Goal: Download file/media

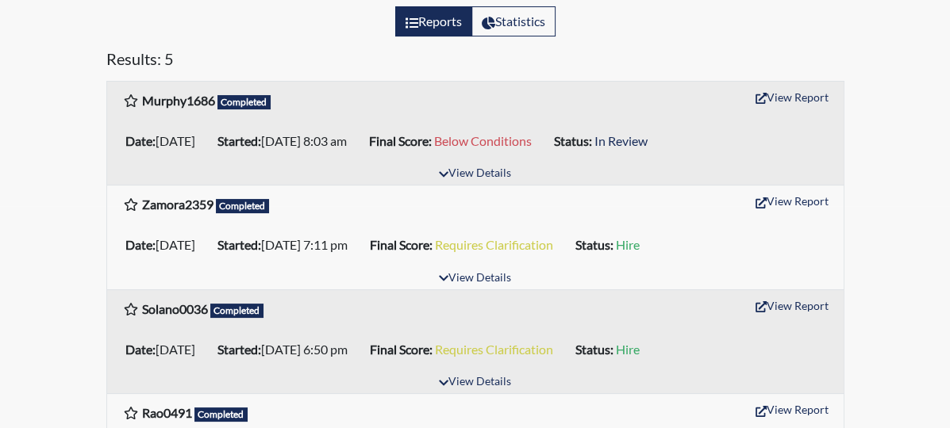
scroll to position [221, 0]
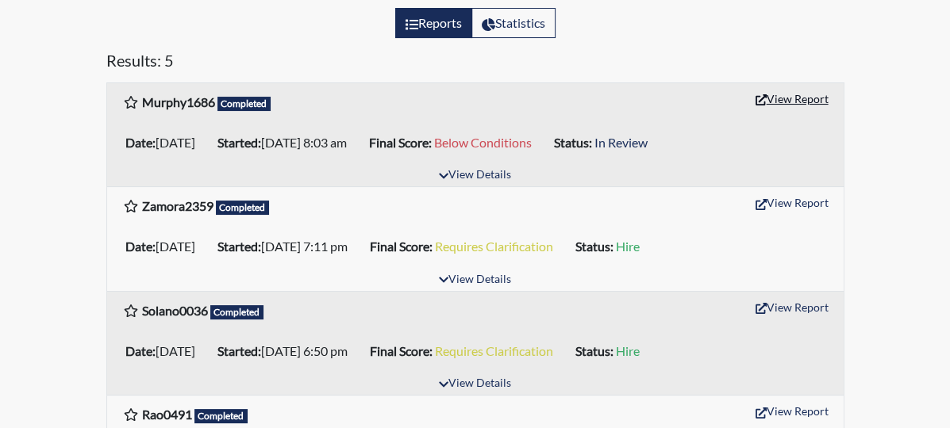
click at [835, 102] on button "View Report" at bounding box center [791, 98] width 87 height 25
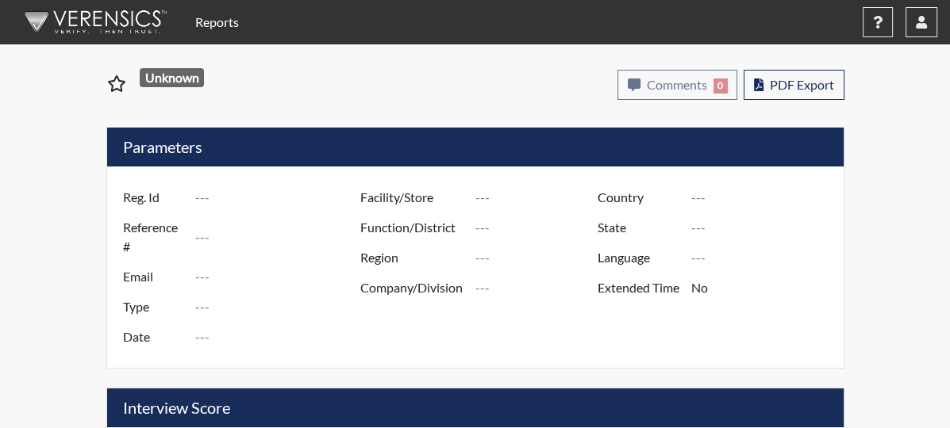
type input "Murphy1686"
type input "51236"
type input "[EMAIL_ADDRESS][DOMAIN_NAME]"
type input "Pre-Employment"
type input "[DATE]"
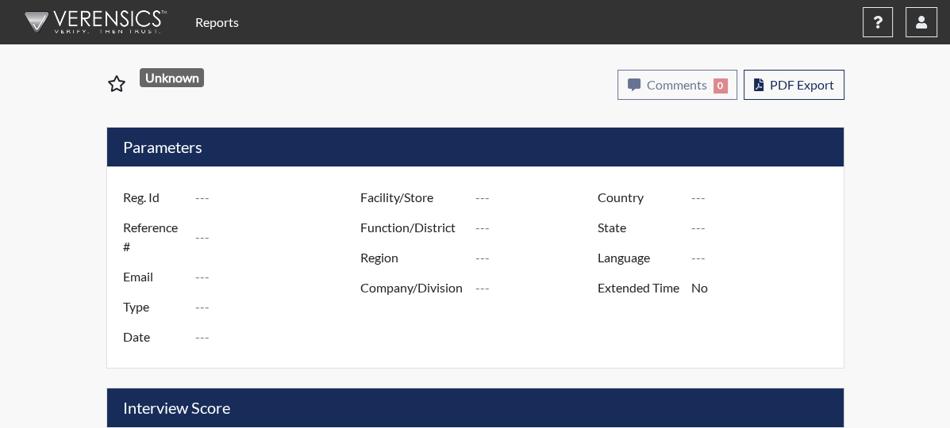
type input "Administrative Support"
type input "[GEOGRAPHIC_DATA]"
type input "[US_STATE]"
type input "English"
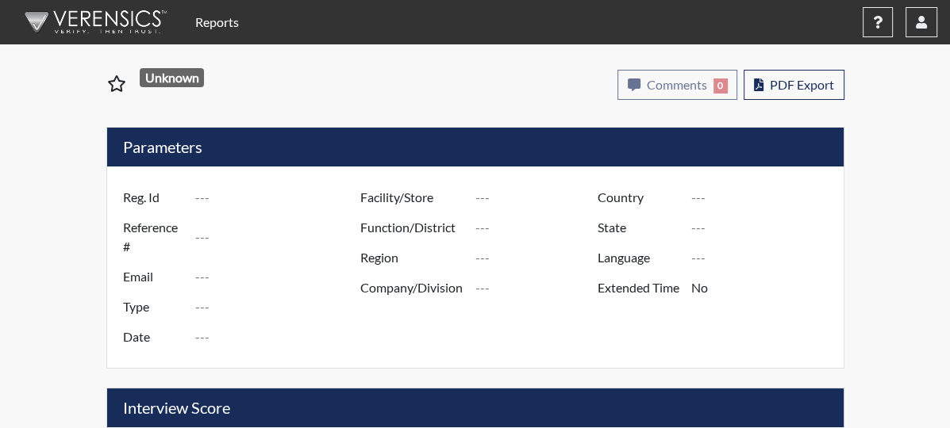
type input "Below Conditions"
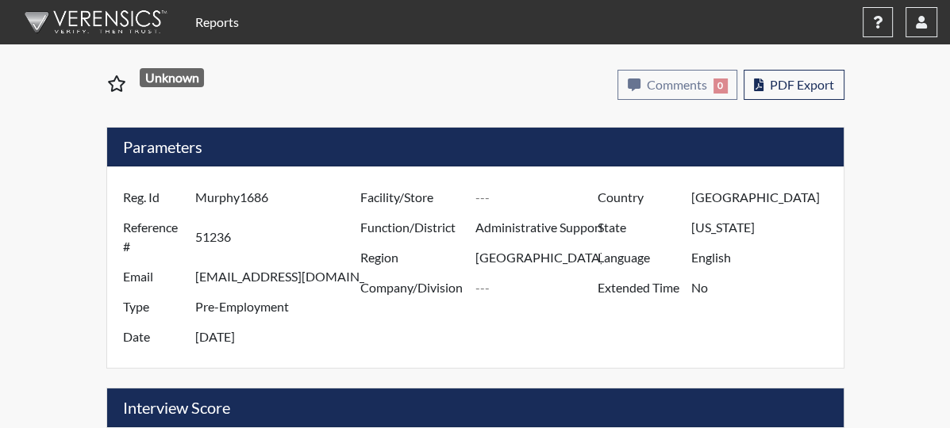
select select
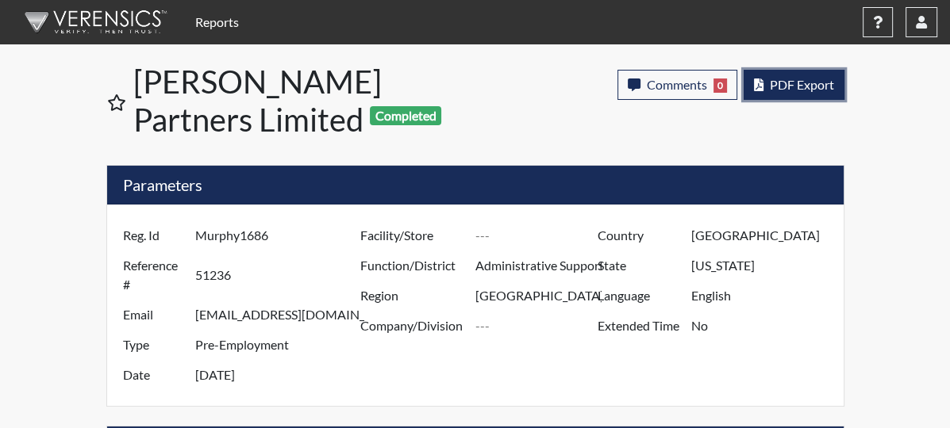
click at [834, 77] on span "PDF Export" at bounding box center [802, 84] width 64 height 15
